Goal: Task Accomplishment & Management: Use online tool/utility

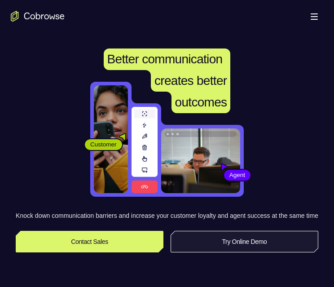
click at [224, 252] on link "Try Online Demo" at bounding box center [244, 242] width 148 height 22
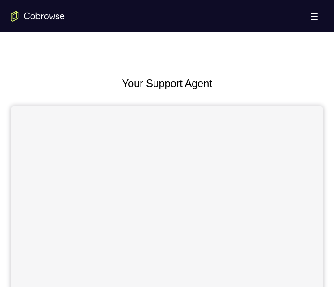
scroll to position [359, 0]
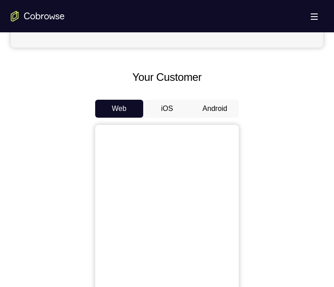
click at [204, 105] on button "Android" at bounding box center [215, 109] width 48 height 18
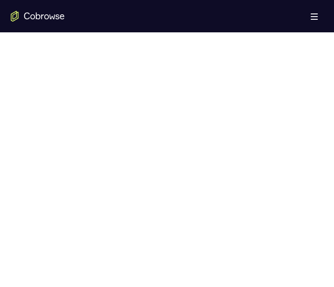
scroll to position [404, 0]
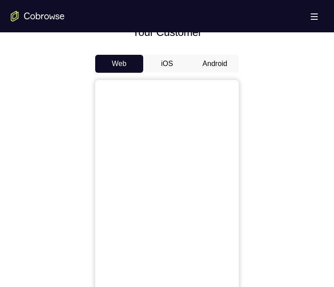
click at [224, 65] on button "Android" at bounding box center [215, 64] width 48 height 18
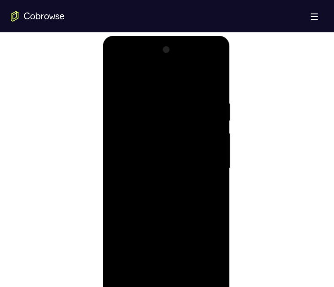
scroll to position [583, 0]
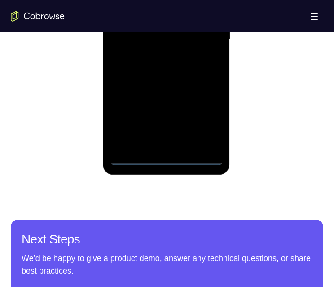
click at [164, 159] on div at bounding box center [165, 39] width 113 height 251
click at [201, 118] on div at bounding box center [165, 39] width 113 height 251
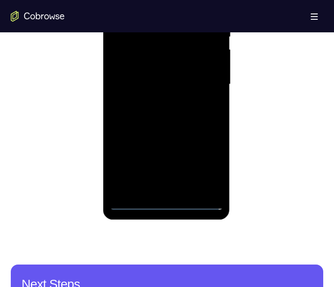
click at [178, 0] on div at bounding box center [165, 84] width 113 height 251
click at [208, 75] on div at bounding box center [165, 84] width 113 height 251
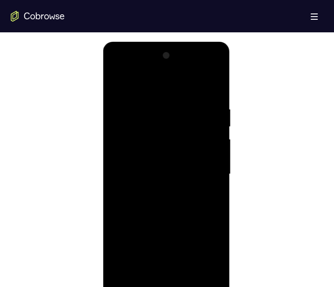
click at [162, 188] on div at bounding box center [165, 173] width 113 height 251
click at [183, 166] on div at bounding box center [165, 173] width 113 height 251
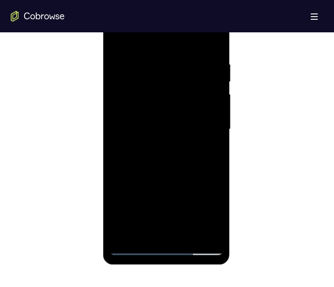
click at [178, 106] on div at bounding box center [165, 129] width 113 height 251
drag, startPoint x: 153, startPoint y: 129, endPoint x: 151, endPoint y: 163, distance: 34.6
click at [154, 128] on div at bounding box center [165, 129] width 113 height 251
click at [162, 159] on div at bounding box center [165, 129] width 113 height 251
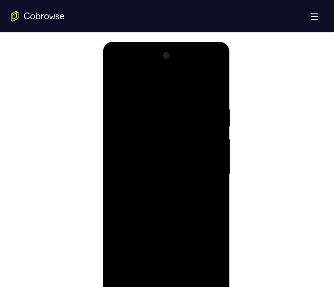
click at [179, 198] on div at bounding box center [165, 173] width 113 height 251
click at [210, 184] on div at bounding box center [165, 173] width 113 height 251
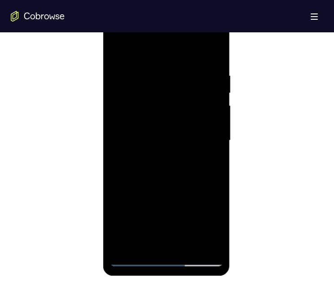
click at [170, 176] on div at bounding box center [165, 140] width 113 height 251
click at [217, 233] on div at bounding box center [165, 140] width 113 height 251
drag, startPoint x: 185, startPoint y: 207, endPoint x: 176, endPoint y: 166, distance: 42.1
click at [176, 166] on div at bounding box center [165, 140] width 113 height 251
click at [127, 213] on div at bounding box center [165, 140] width 113 height 251
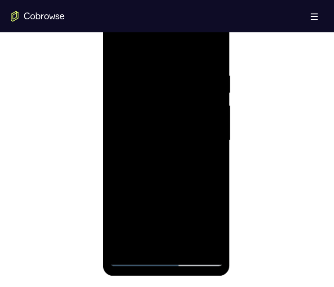
click at [117, 214] on div at bounding box center [165, 140] width 113 height 251
drag, startPoint x: 156, startPoint y: 162, endPoint x: 160, endPoint y: 232, distance: 70.1
click at [161, 234] on div at bounding box center [165, 140] width 113 height 251
click at [147, 74] on div at bounding box center [165, 140] width 113 height 251
click at [221, 137] on div at bounding box center [165, 140] width 113 height 251
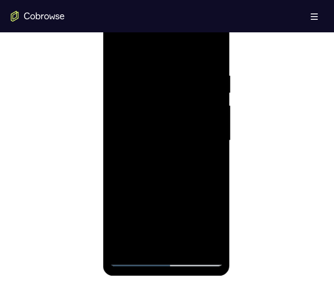
click at [201, 240] on div at bounding box center [165, 140] width 113 height 251
click at [199, 241] on div at bounding box center [165, 140] width 113 height 251
click at [209, 175] on div at bounding box center [165, 140] width 113 height 251
click at [213, 175] on div at bounding box center [165, 140] width 113 height 251
click at [209, 144] on div at bounding box center [165, 140] width 113 height 251
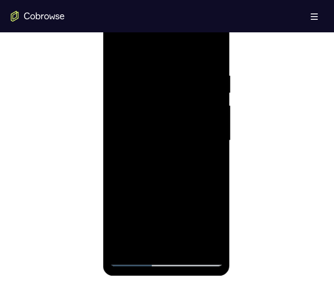
click at [212, 52] on div at bounding box center [165, 140] width 113 height 251
click at [150, 72] on div at bounding box center [165, 140] width 113 height 251
click at [216, 109] on div at bounding box center [165, 140] width 113 height 251
drag, startPoint x: 212, startPoint y: 55, endPoint x: 385, endPoint y: 29, distance: 175.6
click at [212, 55] on div at bounding box center [165, 140] width 113 height 251
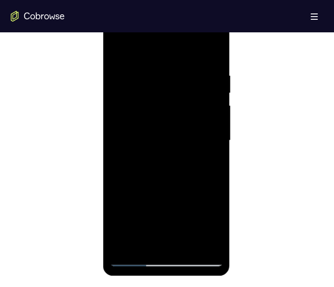
click at [215, 49] on div at bounding box center [165, 140] width 113 height 251
drag, startPoint x: 120, startPoint y: 141, endPoint x: 341, endPoint y: 52, distance: 238.5
click at [120, 141] on div at bounding box center [165, 140] width 113 height 251
click at [198, 243] on div at bounding box center [165, 140] width 113 height 251
drag, startPoint x: 212, startPoint y: 175, endPoint x: 333, endPoint y: 214, distance: 127.4
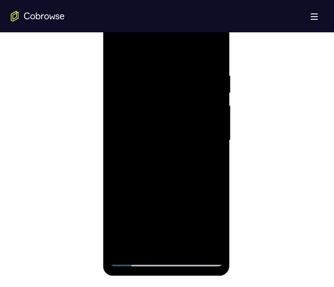
click at [212, 175] on div at bounding box center [165, 140] width 113 height 251
click at [116, 48] on div at bounding box center [165, 140] width 113 height 251
click at [208, 244] on div at bounding box center [165, 140] width 113 height 251
drag, startPoint x: 168, startPoint y: 109, endPoint x: 170, endPoint y: 196, distance: 86.6
click at [170, 196] on div at bounding box center [165, 140] width 113 height 251
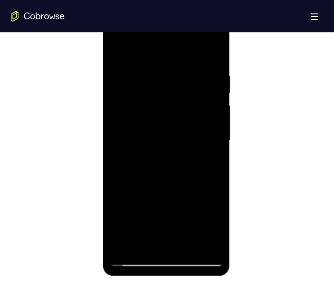
click at [122, 131] on div at bounding box center [165, 140] width 113 height 251
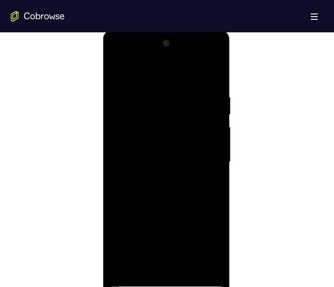
drag, startPoint x: 198, startPoint y: 224, endPoint x: 142, endPoint y: 176, distance: 74.1
click at [198, 224] on div at bounding box center [165, 161] width 113 height 251
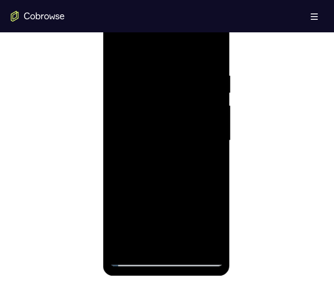
click at [146, 149] on div at bounding box center [165, 140] width 113 height 251
drag, startPoint x: 122, startPoint y: 131, endPoint x: 138, endPoint y: 131, distance: 16.6
click at [135, 134] on div at bounding box center [165, 140] width 113 height 251
click at [165, 203] on div at bounding box center [165, 140] width 113 height 251
click at [126, 242] on div at bounding box center [165, 140] width 113 height 251
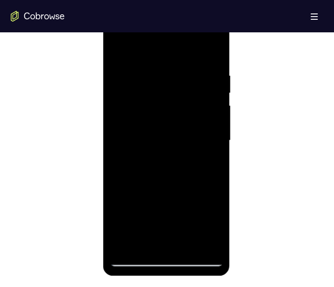
click at [125, 244] on div at bounding box center [165, 140] width 113 height 251
drag, startPoint x: 160, startPoint y: 154, endPoint x: 161, endPoint y: 119, distance: 34.6
click at [161, 106] on div at bounding box center [165, 140] width 113 height 251
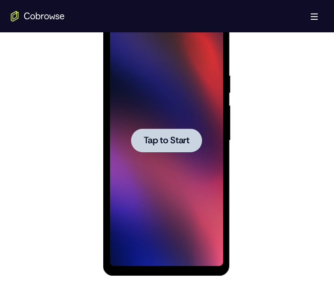
click at [185, 141] on span "Tap to Start" at bounding box center [166, 140] width 46 height 9
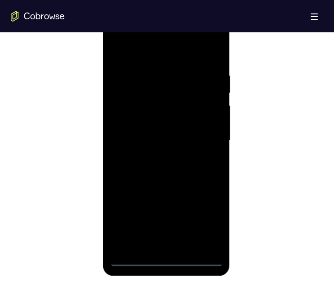
click at [167, 258] on div at bounding box center [165, 140] width 113 height 251
click at [201, 214] on div at bounding box center [165, 140] width 113 height 251
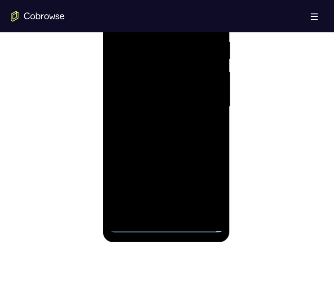
scroll to position [449, 0]
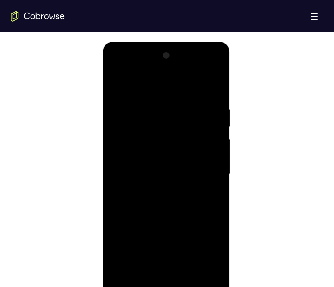
click at [164, 83] on div at bounding box center [165, 173] width 113 height 251
click at [137, 83] on div at bounding box center [165, 173] width 113 height 251
click at [206, 166] on div at bounding box center [165, 173] width 113 height 251
click at [158, 191] on div at bounding box center [165, 173] width 113 height 251
click at [154, 190] on div at bounding box center [165, 173] width 113 height 251
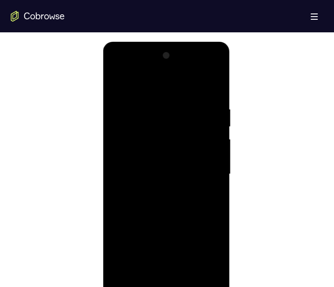
click at [202, 107] on div at bounding box center [165, 173] width 113 height 251
click at [205, 70] on div at bounding box center [165, 173] width 113 height 251
click at [172, 169] on div at bounding box center [165, 173] width 113 height 251
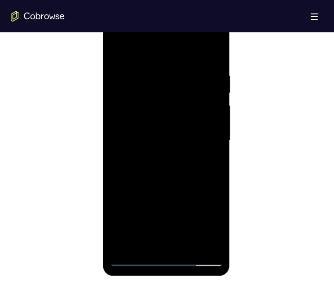
click at [147, 126] on div at bounding box center [165, 140] width 113 height 251
click at [153, 131] on div at bounding box center [165, 140] width 113 height 251
click at [180, 54] on div at bounding box center [165, 140] width 113 height 251
click at [170, 133] on div at bounding box center [165, 140] width 113 height 251
click at [182, 134] on div at bounding box center [165, 140] width 113 height 251
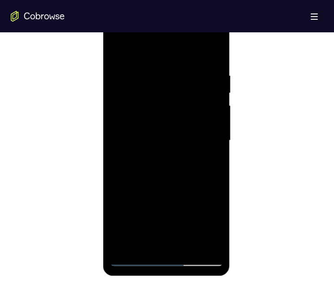
click at [185, 122] on div at bounding box center [165, 140] width 113 height 251
click at [166, 135] on div at bounding box center [165, 140] width 113 height 251
click at [135, 133] on div at bounding box center [165, 140] width 113 height 251
click at [147, 101] on div at bounding box center [165, 140] width 113 height 251
